Goal: Task Accomplishment & Management: Complete application form

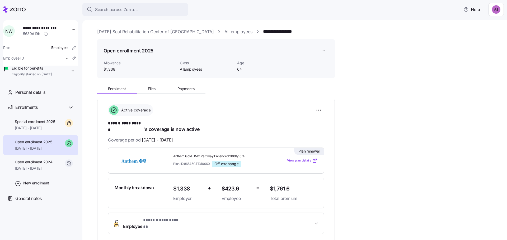
scroll to position [13, 0]
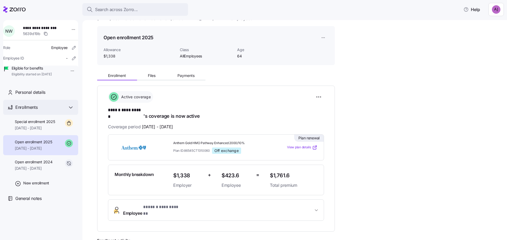
click at [35, 111] on span "Enrollments" at bounding box center [26, 107] width 22 height 7
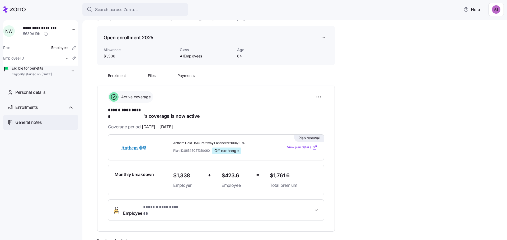
click at [50, 126] on div "General notes" at bounding box center [44, 122] width 59 height 7
click at [51, 111] on div "Enrollments" at bounding box center [44, 107] width 59 height 7
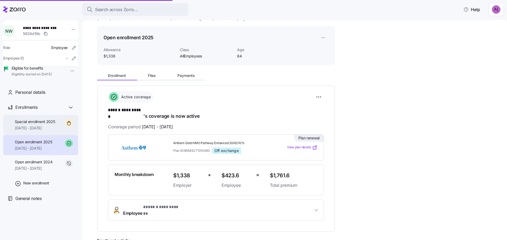
click at [37, 131] on span "[DATE] - [DATE]" at bounding box center [35, 128] width 40 height 5
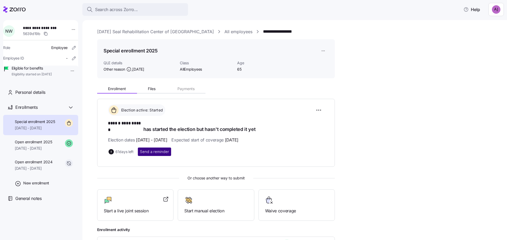
click at [151, 149] on span "Send a reminder" at bounding box center [154, 151] width 29 height 5
click at [340, 144] on div "**********" at bounding box center [298, 167] width 402 height 169
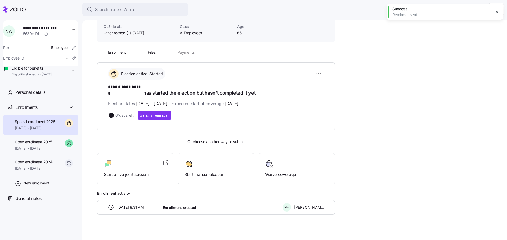
scroll to position [37, 0]
click at [208, 171] on span "Start manual election" at bounding box center [215, 174] width 63 height 7
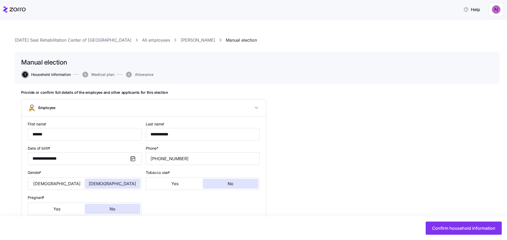
type input "AllEmployees"
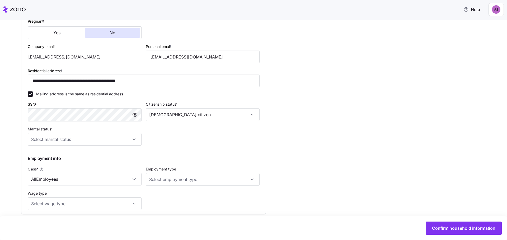
scroll to position [185, 0]
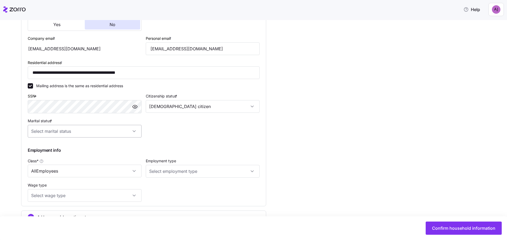
drag, startPoint x: 126, startPoint y: 135, endPoint x: 118, endPoint y: 135, distance: 7.4
click at [126, 135] on input "Marital status *" at bounding box center [85, 131] width 114 height 13
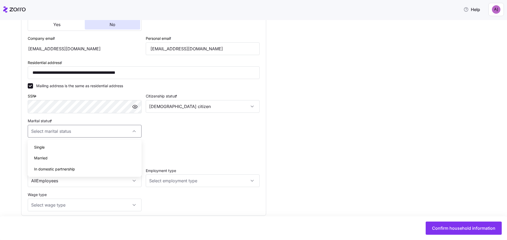
click at [386, 107] on div "**********" at bounding box center [257, 91] width 472 height 371
click at [116, 132] on input "Marital status *" at bounding box center [85, 131] width 114 height 13
click at [291, 116] on div "**********" at bounding box center [257, 91] width 472 height 371
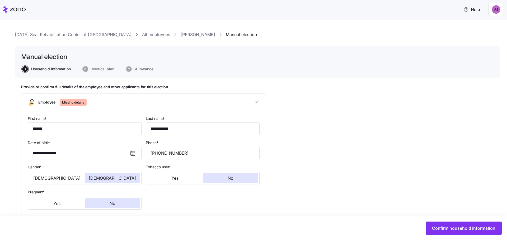
scroll to position [0, 0]
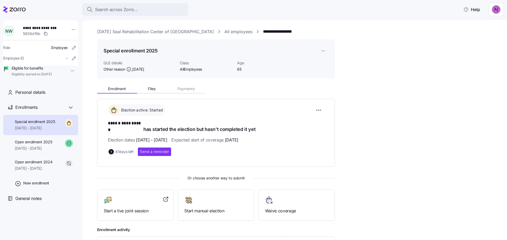
click at [493, 8] on html "**********" at bounding box center [253, 118] width 507 height 237
click at [482, 32] on div "Log out" at bounding box center [482, 32] width 21 height 6
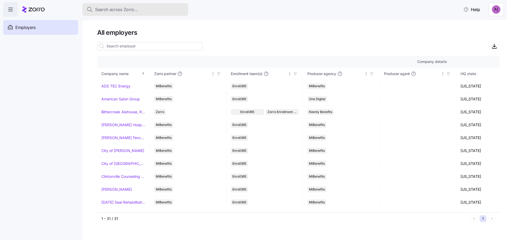
click at [152, 11] on div "Search across Zorro..." at bounding box center [135, 9] width 97 height 7
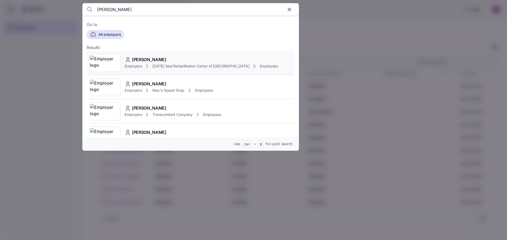
type input "nicole wall"
click at [148, 65] on icon at bounding box center [147, 66] width 6 height 6
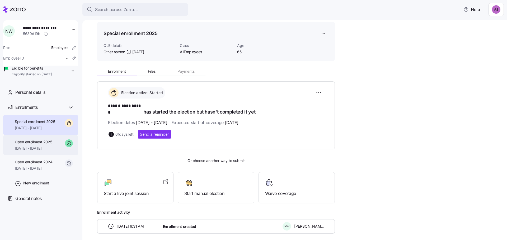
scroll to position [37, 0]
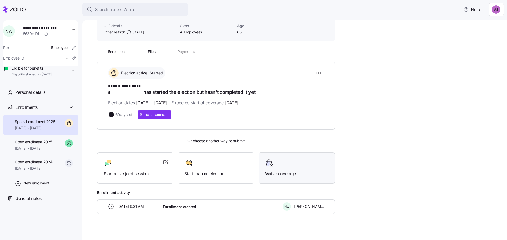
click at [305, 164] on div "Waive coverage" at bounding box center [296, 168] width 63 height 18
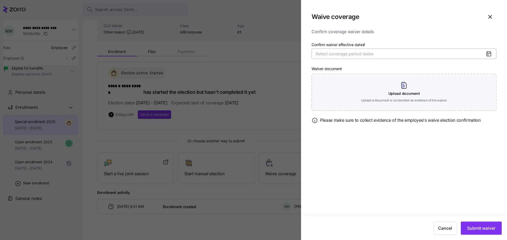
click at [373, 56] on span "Select coverage period dates" at bounding box center [344, 53] width 58 height 5
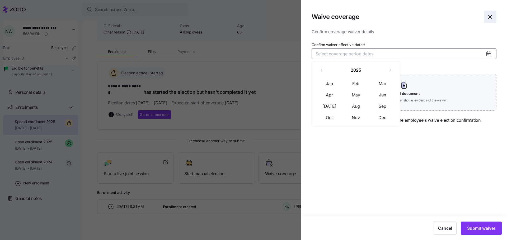
click at [489, 17] on icon "button" at bounding box center [490, 17] width 6 height 6
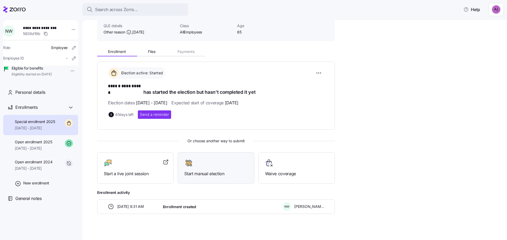
click at [226, 162] on div "Start manual election" at bounding box center [215, 168] width 63 height 18
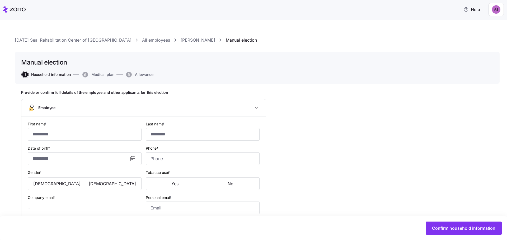
type input "******"
type input "**********"
type input "[EMAIL_ADDRESS][DOMAIN_NAME]"
type input "**********"
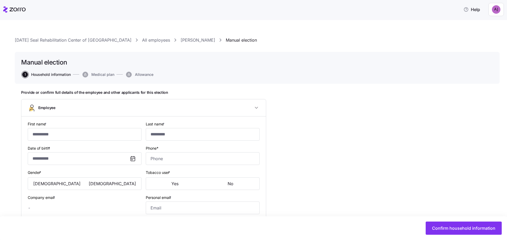
checkbox input "true"
type input "**********"
type input "[PHONE_NUMBER]"
type input "[DEMOGRAPHIC_DATA] citizen"
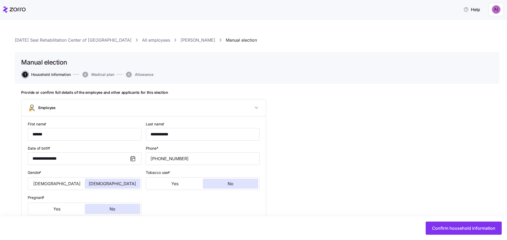
type input "AllEmployees"
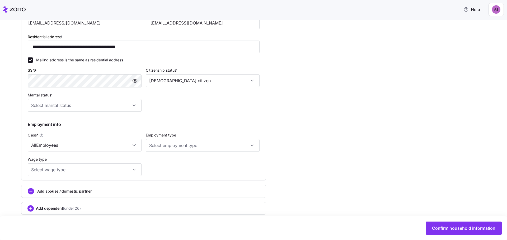
scroll to position [211, 0]
click at [99, 104] on input "Marital status *" at bounding box center [85, 105] width 114 height 13
click at [93, 129] on div "Married" at bounding box center [85, 131] width 110 height 11
type input "Married"
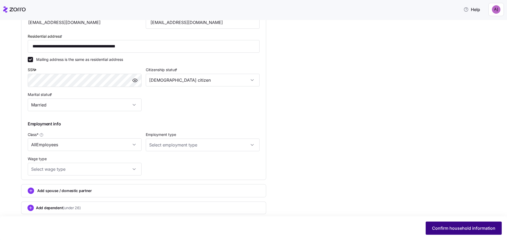
click at [464, 227] on span "Confirm household information" at bounding box center [463, 228] width 63 height 6
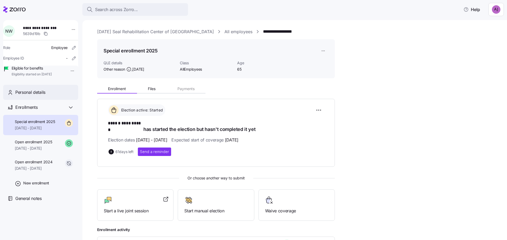
click at [32, 96] on span "Personal details" at bounding box center [30, 92] width 30 height 7
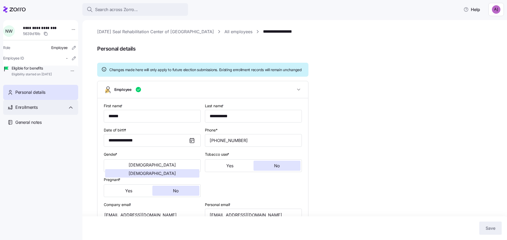
click at [41, 111] on div "Enrollments" at bounding box center [44, 107] width 59 height 7
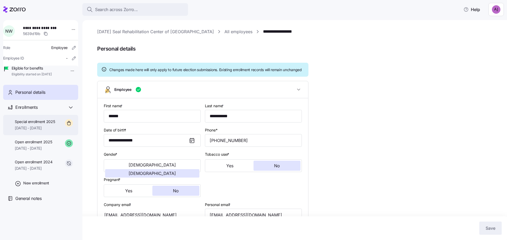
click at [31, 125] on span "Special enrollment 2025" at bounding box center [35, 121] width 40 height 5
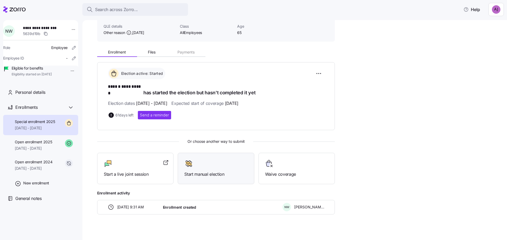
scroll to position [37, 0]
click at [223, 161] on div at bounding box center [215, 163] width 63 height 8
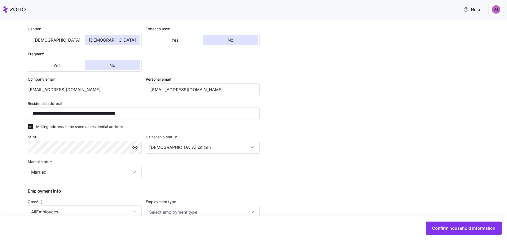
scroll to position [158, 0]
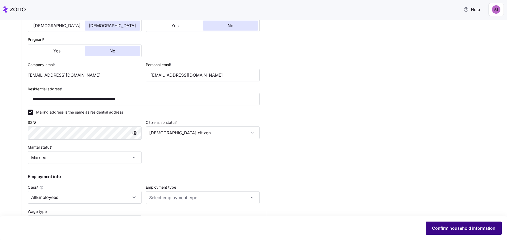
click at [455, 231] on span "Confirm household information" at bounding box center [463, 228] width 63 height 6
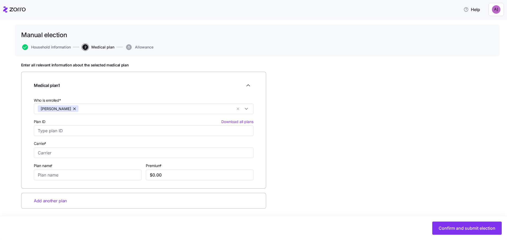
scroll to position [29, 0]
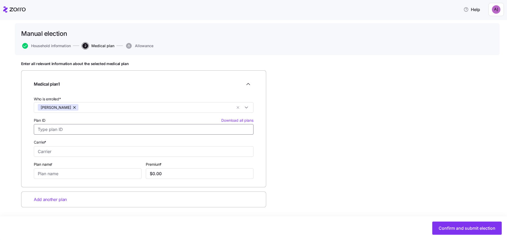
click at [102, 129] on input "Plan ID Download all plans" at bounding box center [144, 129] width 220 height 11
type input "M"
type input "Medicare"
type input "Part B"
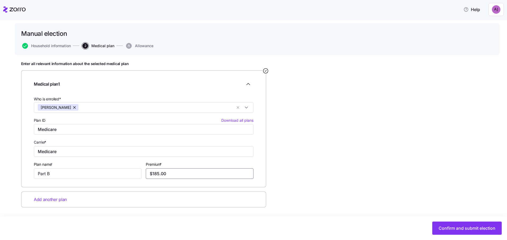
type input "$185.00"
click at [65, 200] on span "Add another plan" at bounding box center [50, 200] width 33 height 7
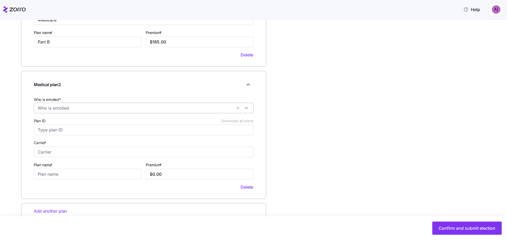
click at [71, 108] on input "Who is enrolled*" at bounding box center [135, 108] width 194 height 7
click at [62, 123] on div "[PERSON_NAME]" at bounding box center [144, 121] width 212 height 6
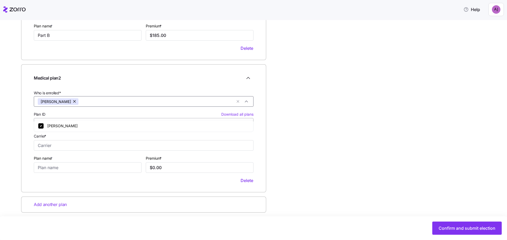
scroll to position [173, 0]
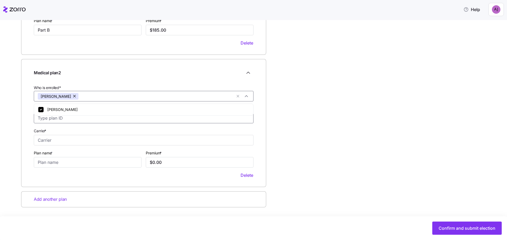
click at [69, 121] on input "Plan ID Download all plans" at bounding box center [144, 118] width 220 height 11
type input "Value Script"
type input "WellCare"
type input "Value Script"
type input "$12.40"
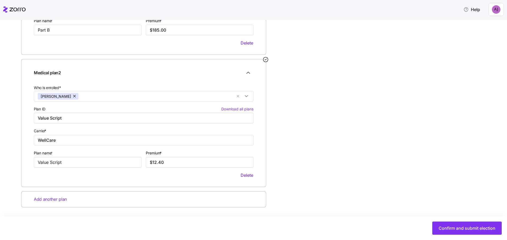
click at [93, 199] on div "Add another plan" at bounding box center [143, 200] width 245 height 16
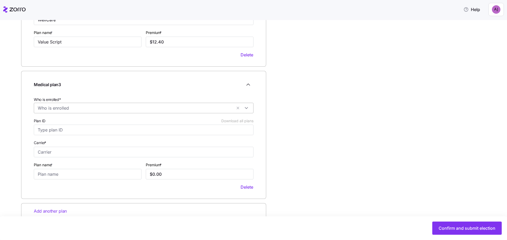
click at [79, 105] on input "Who is enrolled*" at bounding box center [135, 108] width 194 height 7
click at [63, 122] on div "[PERSON_NAME]" at bounding box center [144, 121] width 212 height 6
click at [58, 133] on input "Plan ID Download all plans" at bounding box center [144, 130] width 220 height 11
type input "Cigna"
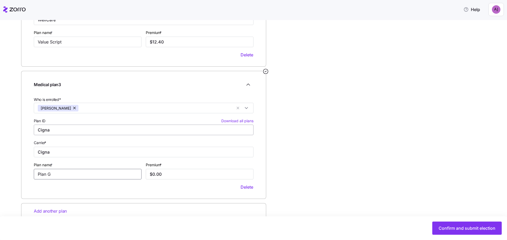
type input "Plan G"
type input "$246.46"
click at [151, 131] on input "Cigna" at bounding box center [144, 130] width 220 height 11
click at [427, 143] on div "Enter all relevant information about the selected medical plan Medical plan 1 W…" at bounding box center [257, 21] width 472 height 449
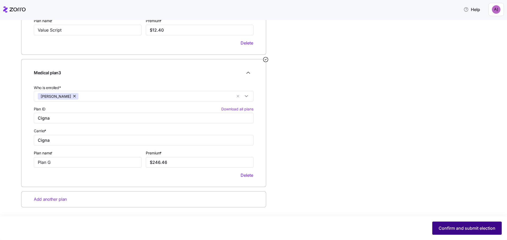
drag, startPoint x: 459, startPoint y: 231, endPoint x: 457, endPoint y: 229, distance: 3.0
click at [459, 231] on span "Confirm and submit election" at bounding box center [466, 228] width 57 height 6
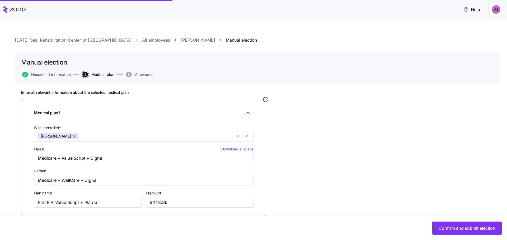
scroll to position [0, 0]
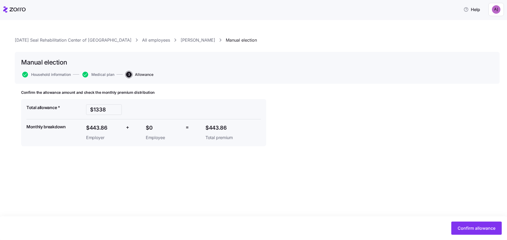
drag, startPoint x: 160, startPoint y: 172, endPoint x: 175, endPoint y: 175, distance: 14.6
click at [160, 172] on div "Confirm the allowance amount and check the monthly premium distribution Total a…" at bounding box center [257, 131] width 472 height 83
click at [479, 231] on span "Confirm allowance" at bounding box center [476, 228] width 38 height 6
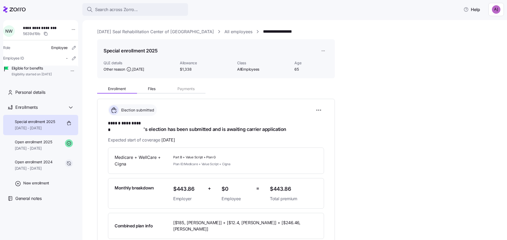
drag, startPoint x: 373, startPoint y: 168, endPoint x: 360, endPoint y: 165, distance: 13.7
click at [374, 166] on div "**********" at bounding box center [298, 211] width 402 height 256
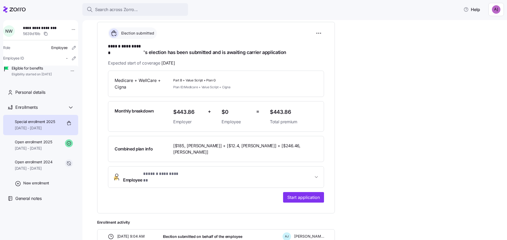
scroll to position [79, 0]
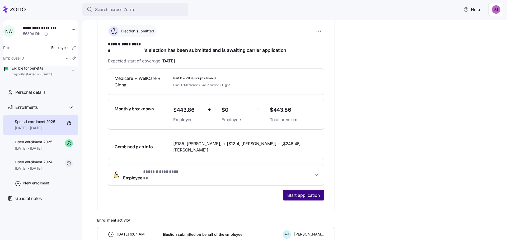
click at [293, 192] on span "Start application" at bounding box center [303, 195] width 32 height 6
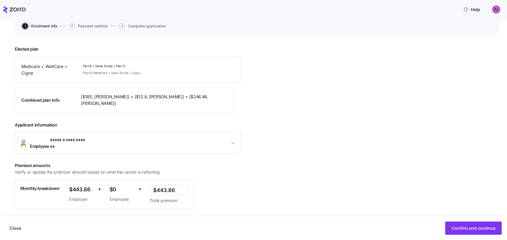
scroll to position [87, 0]
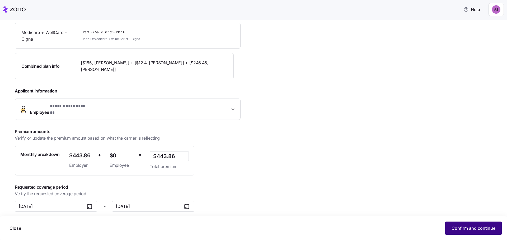
click at [470, 231] on span "Confirm and continue" at bounding box center [473, 228] width 44 height 6
click at [485, 228] on span "Confirm and continue" at bounding box center [473, 228] width 44 height 6
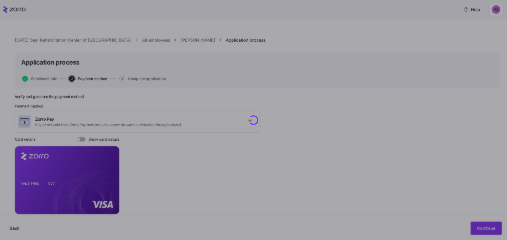
click at [144, 126] on div at bounding box center [253, 120] width 507 height 240
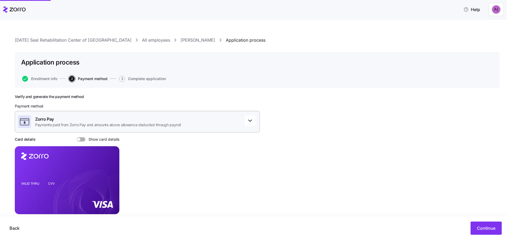
click at [183, 123] on div "Zorro Pay Payments paid from Zorro Pay and amounts above allowance deducted thr…" at bounding box center [137, 122] width 245 height 22
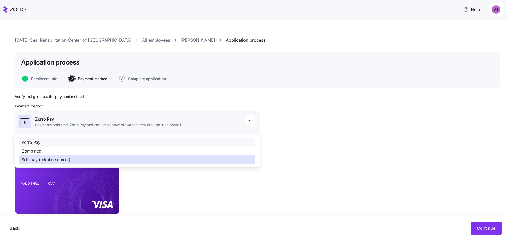
click at [35, 159] on span "Self-pay (reimbursement)" at bounding box center [45, 160] width 49 height 7
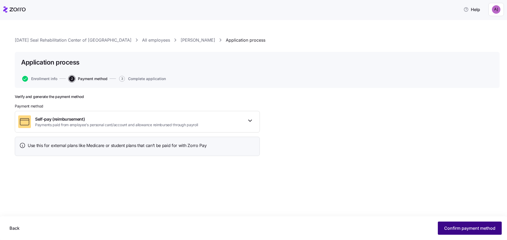
click at [453, 228] on span "Confirm payment method" at bounding box center [469, 228] width 51 height 6
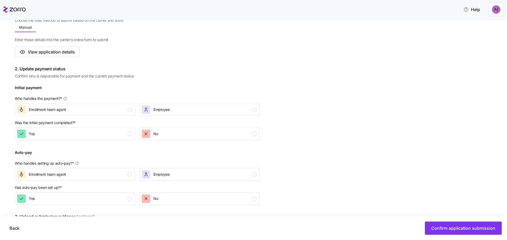
scroll to position [106, 0]
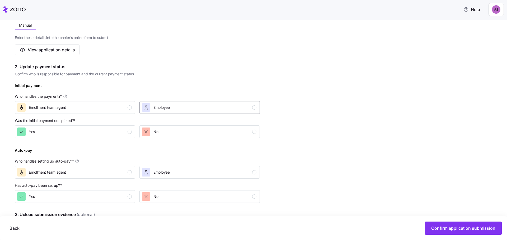
click at [209, 112] on div "Employee" at bounding box center [199, 107] width 115 height 8
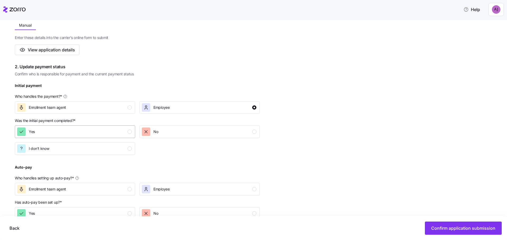
click at [116, 129] on div "Yes" at bounding box center [74, 132] width 115 height 8
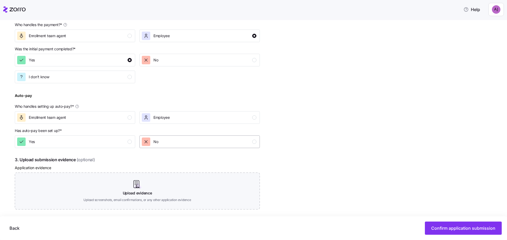
scroll to position [185, 0]
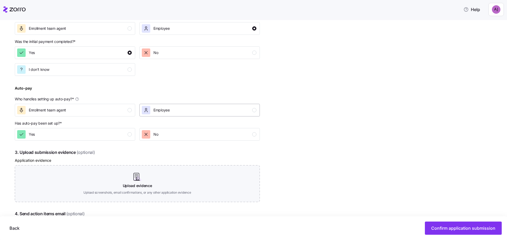
click at [168, 113] on div "Employee" at bounding box center [161, 110] width 16 height 8
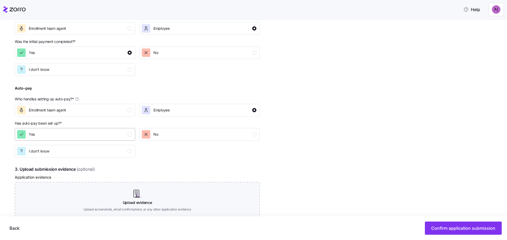
click at [124, 136] on div "Yes" at bounding box center [74, 134] width 115 height 8
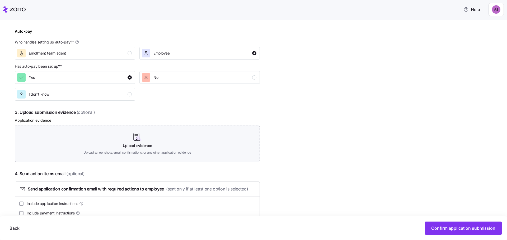
scroll to position [256, 0]
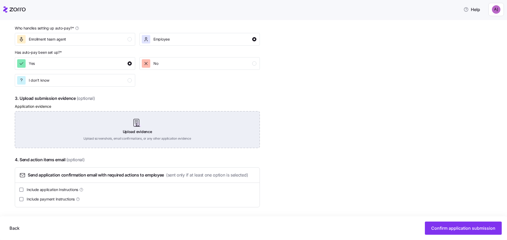
click at [135, 132] on div "Upload evidence Upload screenshots, email confirmations, or any other applicati…" at bounding box center [137, 129] width 245 height 37
click at [152, 129] on div "Upload evidence Upload screenshots, email confirmations, or any other applicati…" at bounding box center [137, 129] width 245 height 37
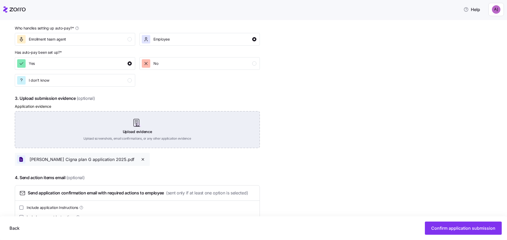
click at [140, 135] on div "Upload evidence Upload screenshots, email confirmations, or any other applicati…" at bounding box center [137, 129] width 245 height 37
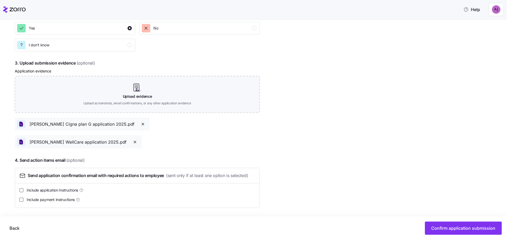
scroll to position [292, 0]
click at [452, 226] on button "Confirm application submission" at bounding box center [463, 228] width 77 height 13
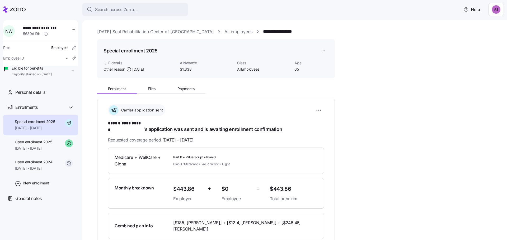
click at [390, 119] on div "**********" at bounding box center [298, 220] width 402 height 274
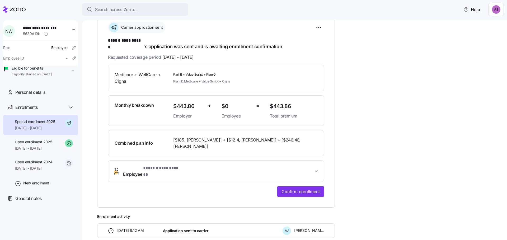
scroll to position [106, 0]
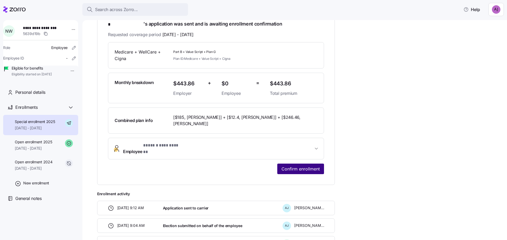
click at [297, 166] on span "Confirm enrollment" at bounding box center [300, 169] width 38 height 6
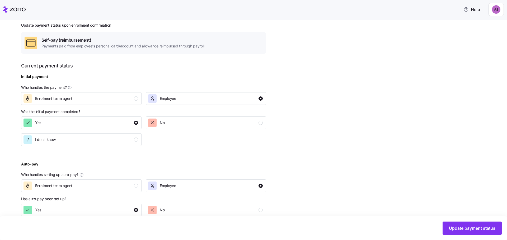
scroll to position [93, 0]
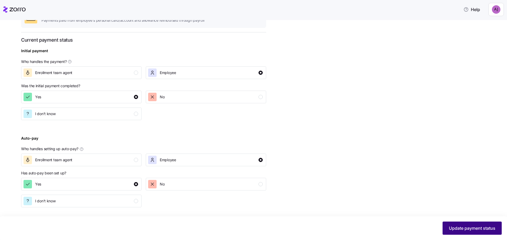
click at [461, 228] on span "Update payment status" at bounding box center [472, 228] width 46 height 6
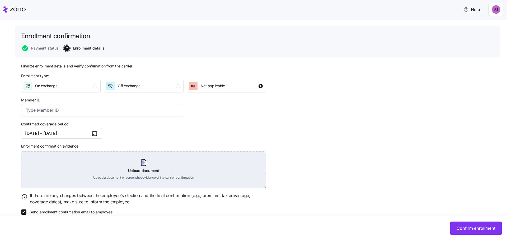
scroll to position [34, 0]
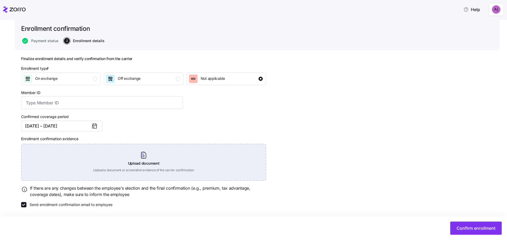
click at [160, 165] on div "Upload document Upload a document or screenshot evidence of the carrier confirm…" at bounding box center [143, 162] width 245 height 37
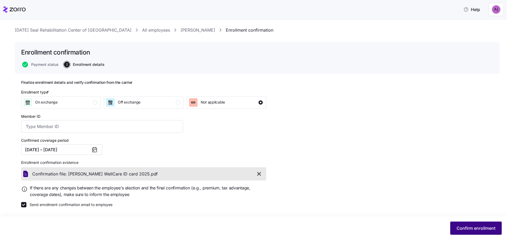
click at [470, 227] on span "Confirm enrollment" at bounding box center [475, 228] width 39 height 6
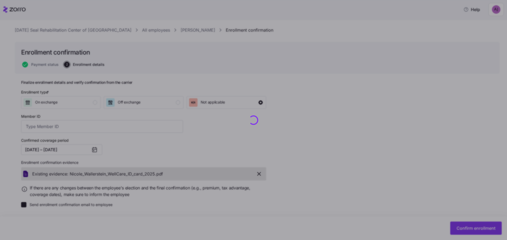
checkbox input "false"
